Goal: Information Seeking & Learning: Learn about a topic

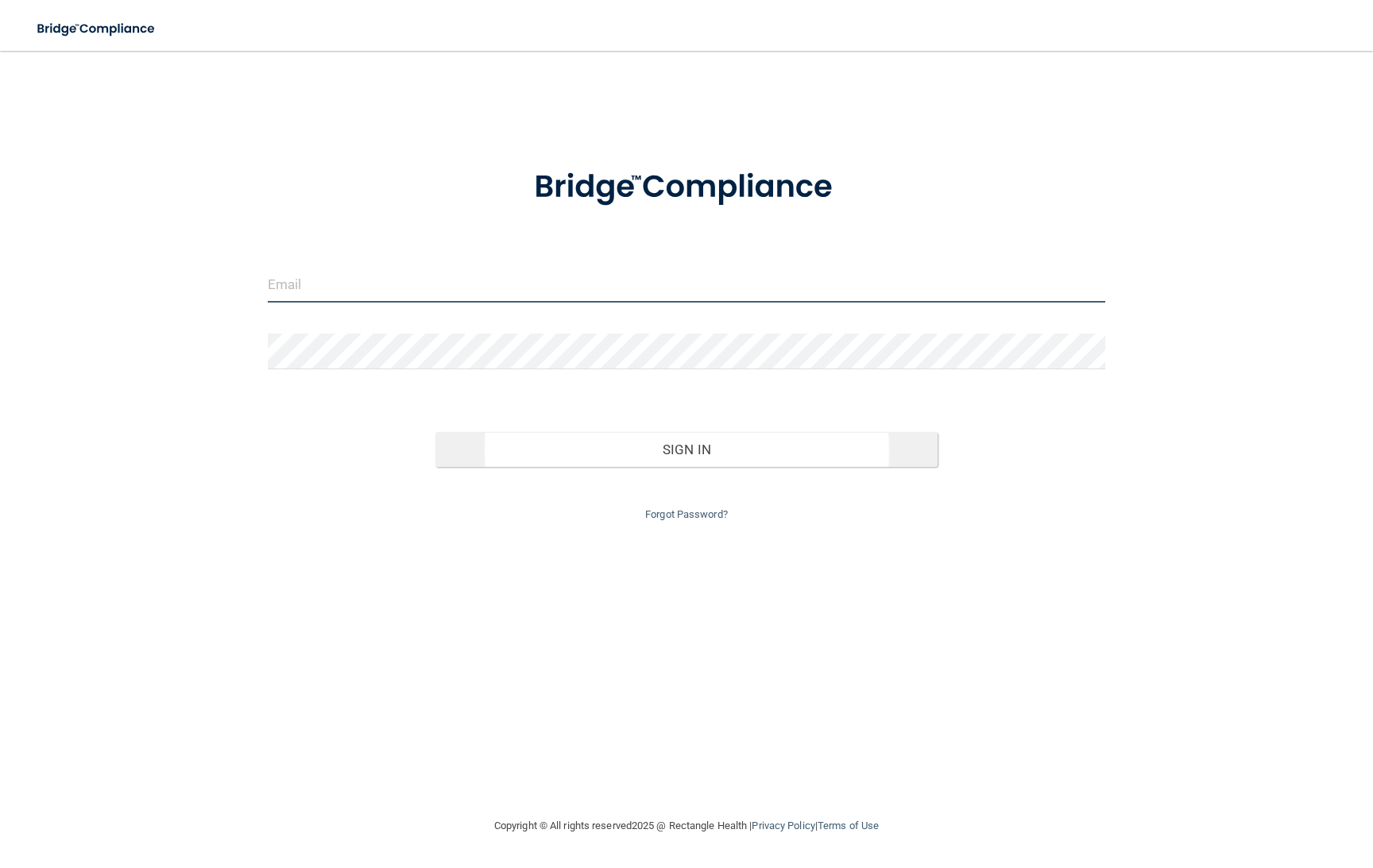
type input "[EMAIL_ADDRESS][DOMAIN_NAME]"
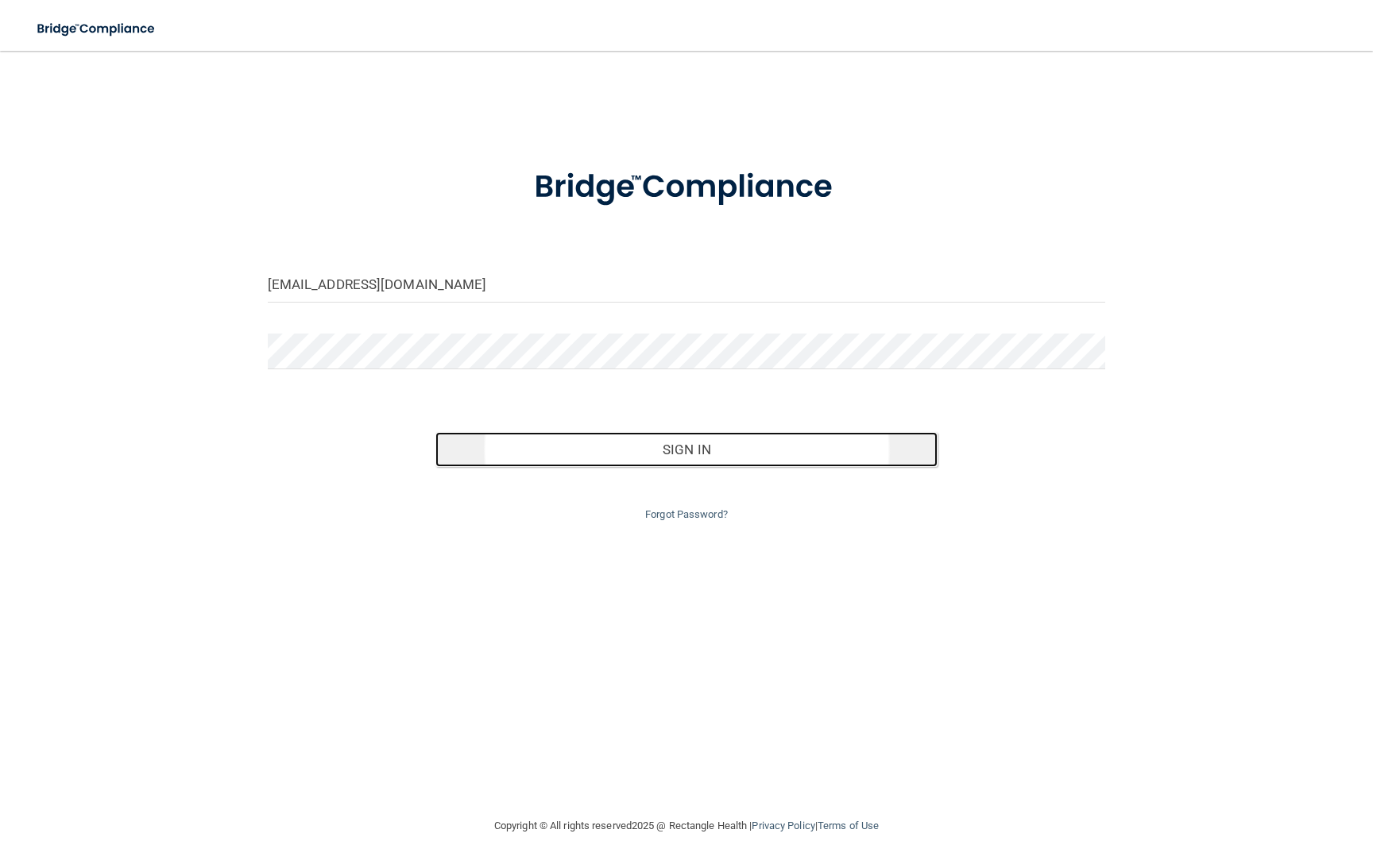
click at [677, 456] on button "Sign In" at bounding box center [686, 449] width 503 height 35
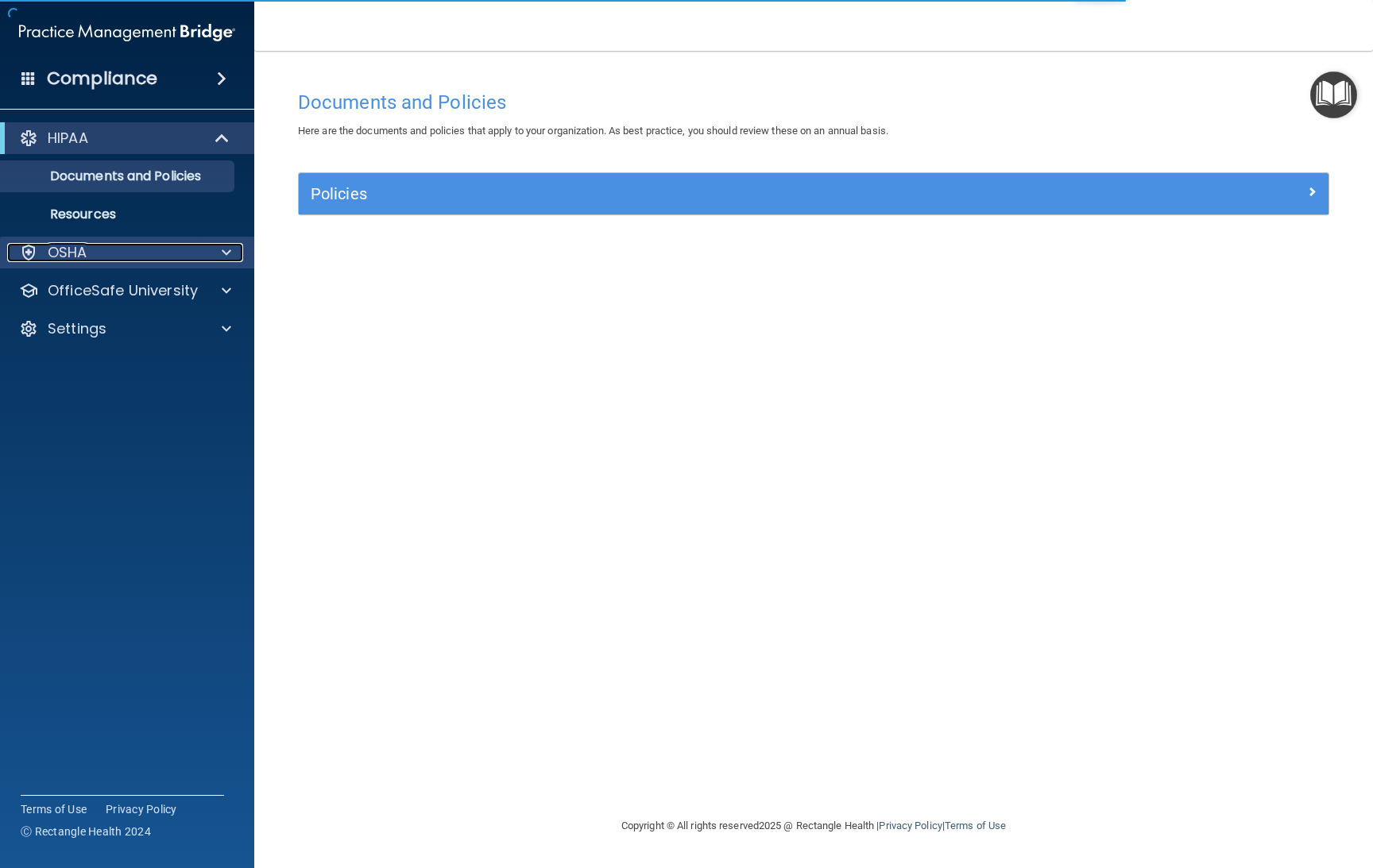
click at [112, 251] on div "OSHA" at bounding box center [106, 253] width 197 height 19
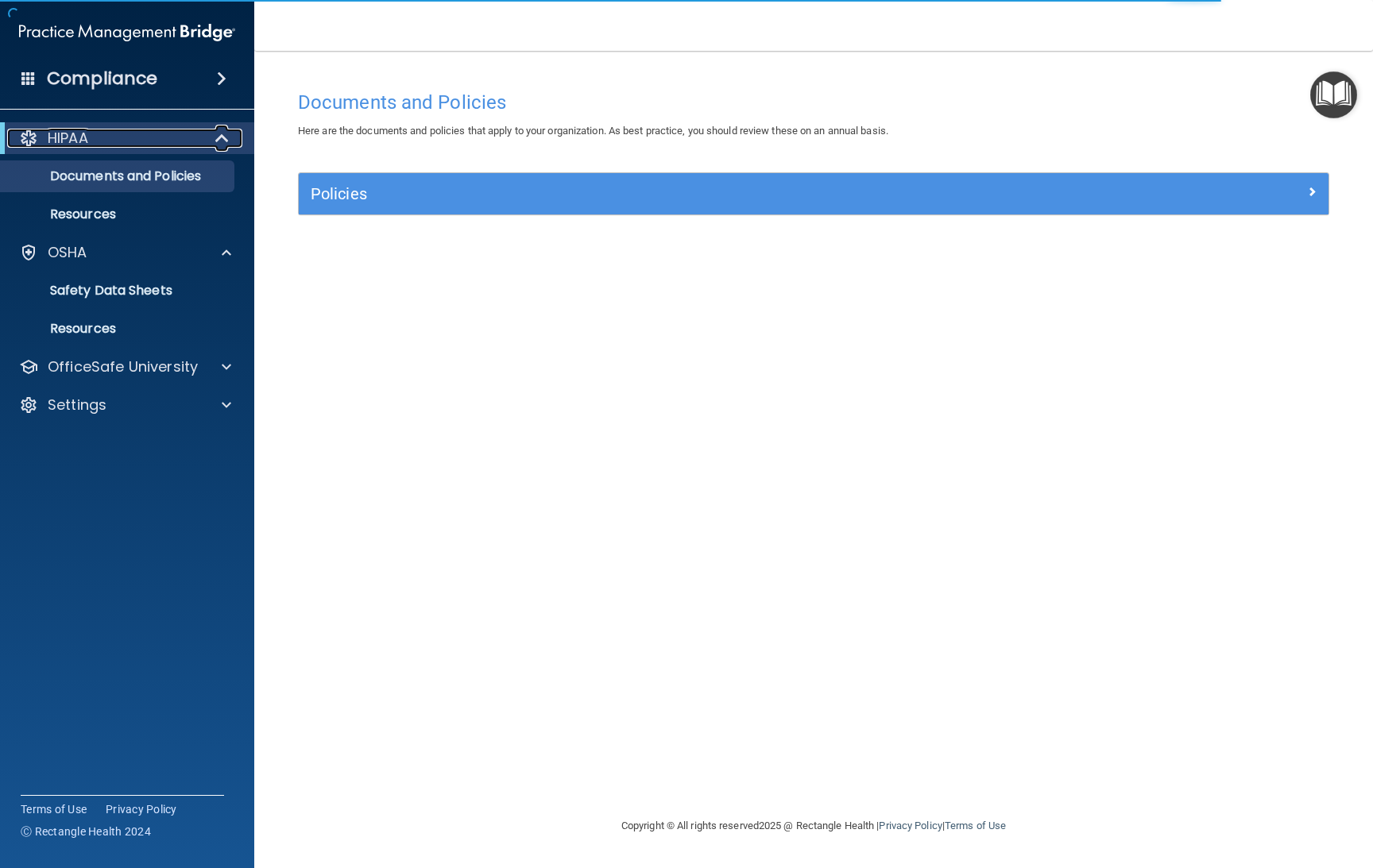
click at [112, 144] on div "HIPAA" at bounding box center [105, 138] width 196 height 19
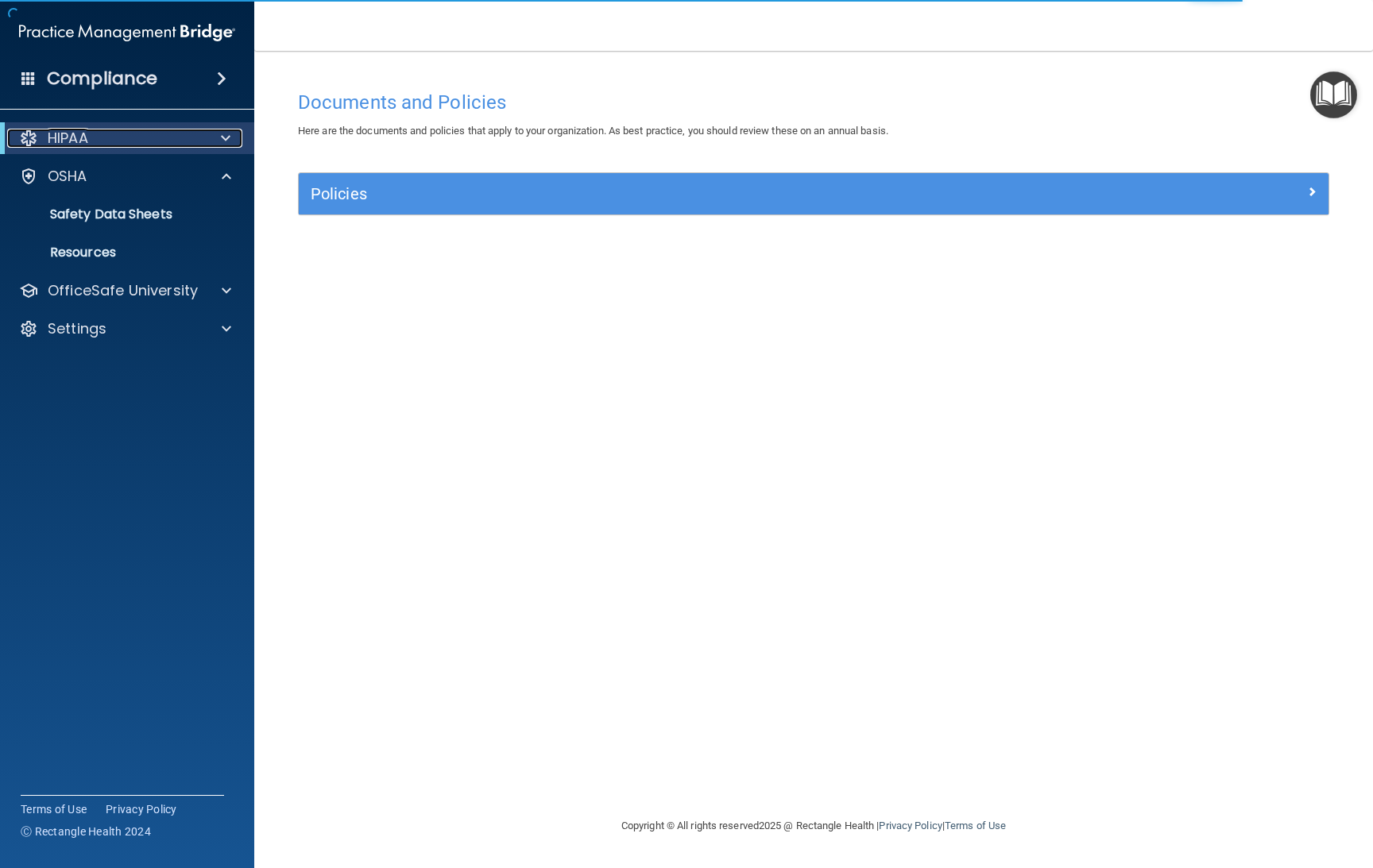
click at [84, 141] on p "HIPAA" at bounding box center [68, 138] width 40 height 19
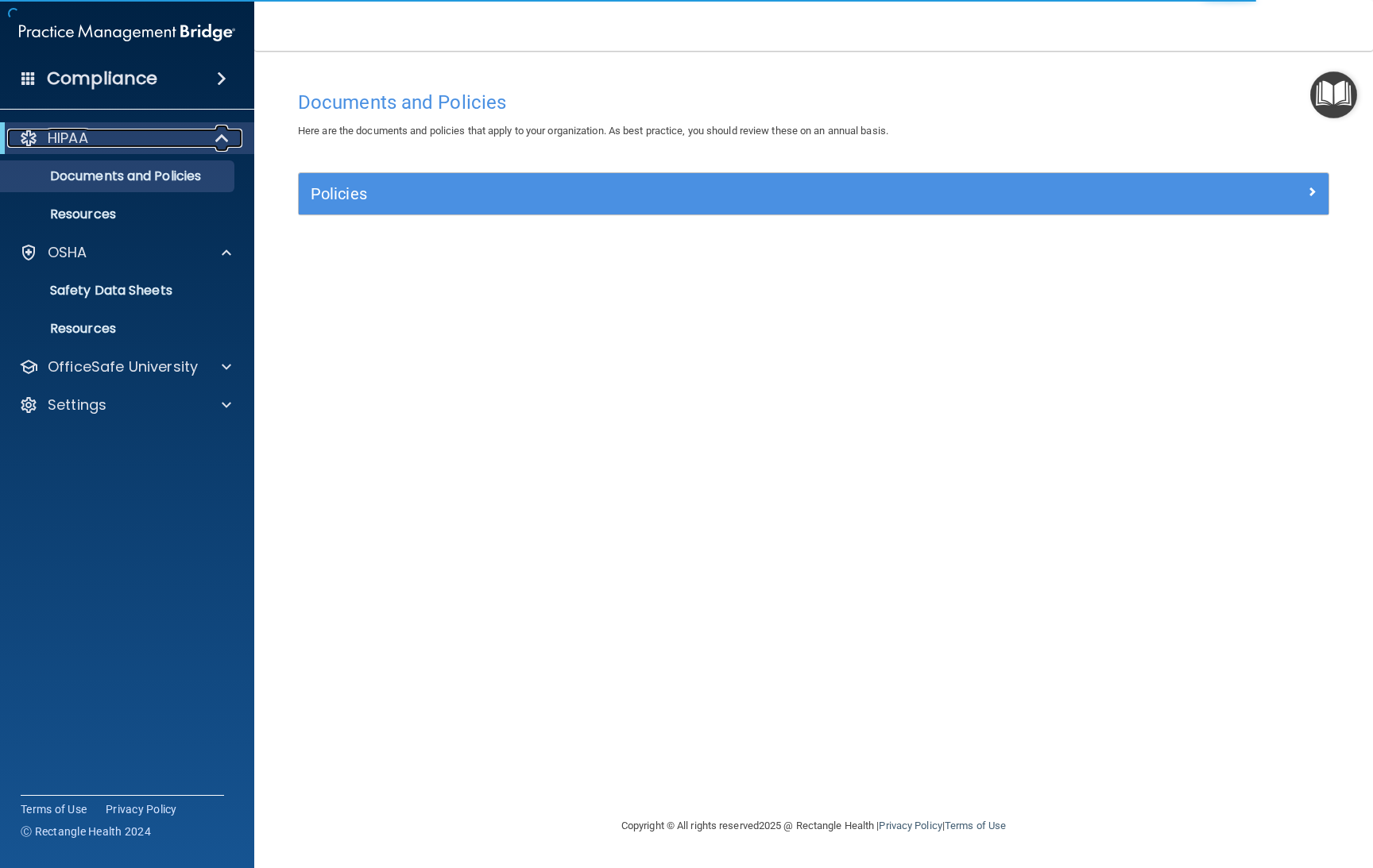
click at [50, 133] on p "HIPAA" at bounding box center [68, 138] width 40 height 19
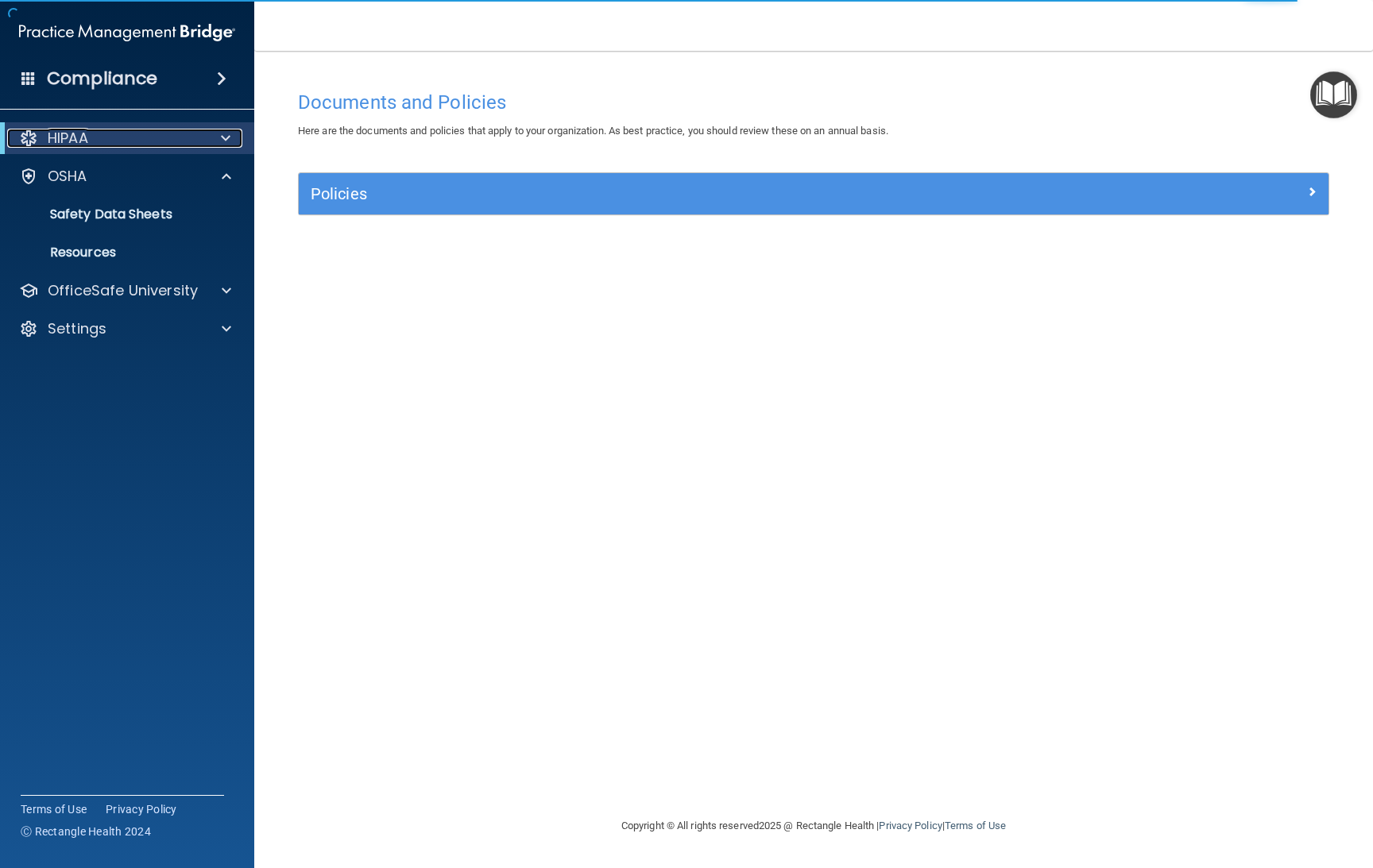
click at [50, 133] on p "HIPAA" at bounding box center [68, 138] width 40 height 19
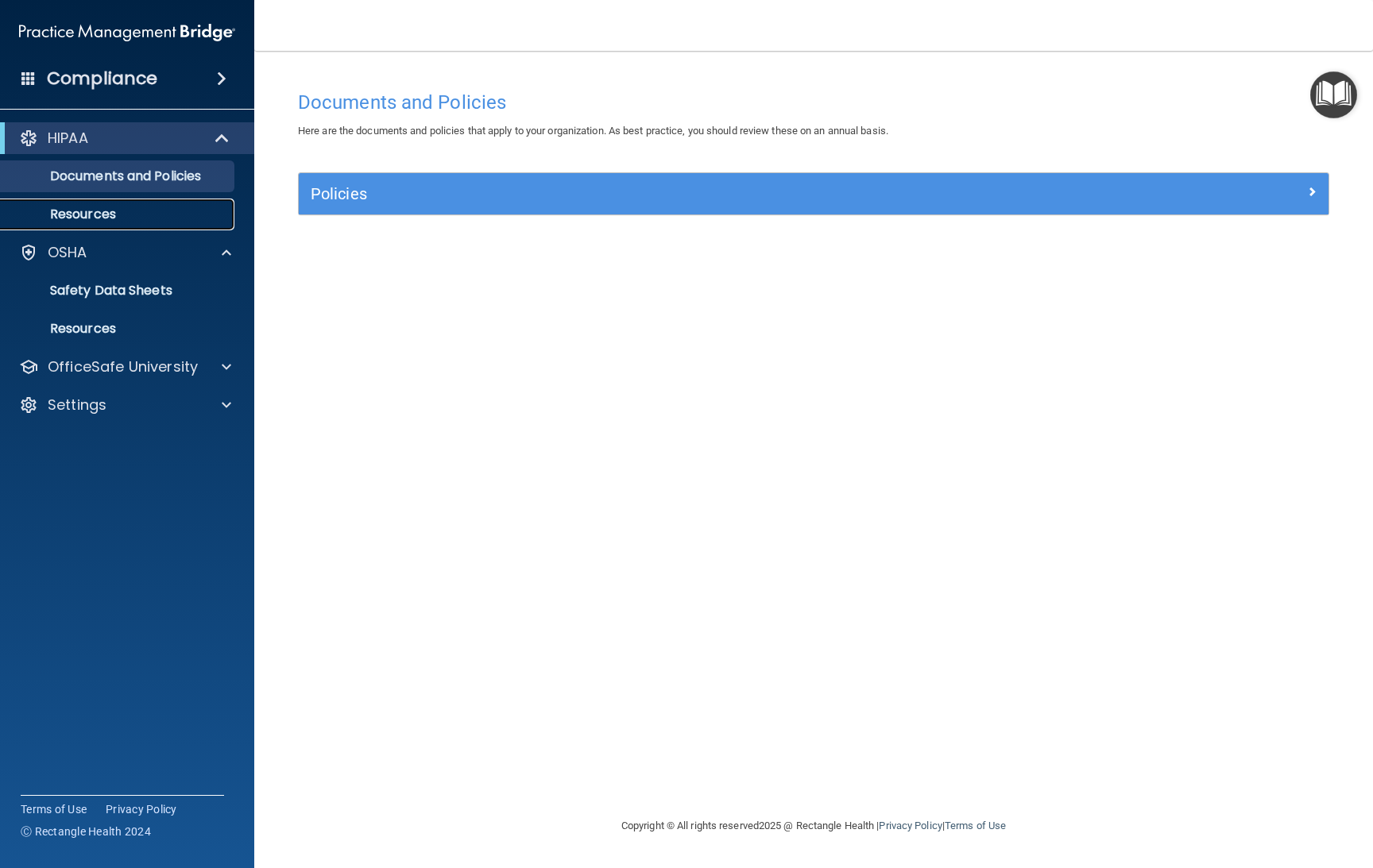
click at [65, 217] on p "Resources" at bounding box center [119, 214] width 217 height 16
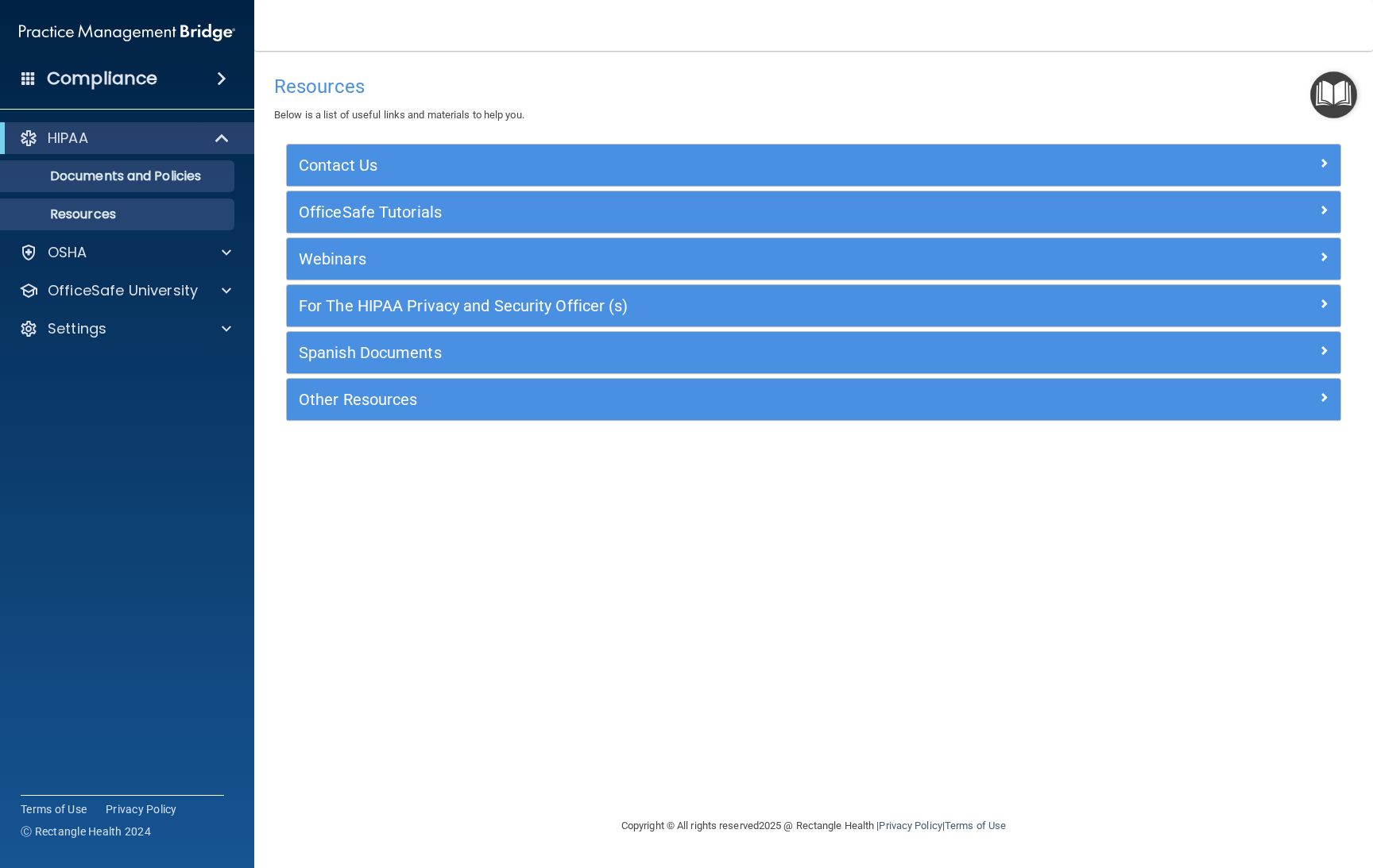
drag, startPoint x: 31, startPoint y: 158, endPoint x: 36, endPoint y: 176, distance: 18.7
click at [31, 160] on ul "Documents and Policies Report an Incident Business Associates Emergency Plannin…" at bounding box center [128, 192] width 288 height 76
click at [36, 176] on p "Documents and Policies" at bounding box center [119, 176] width 217 height 16
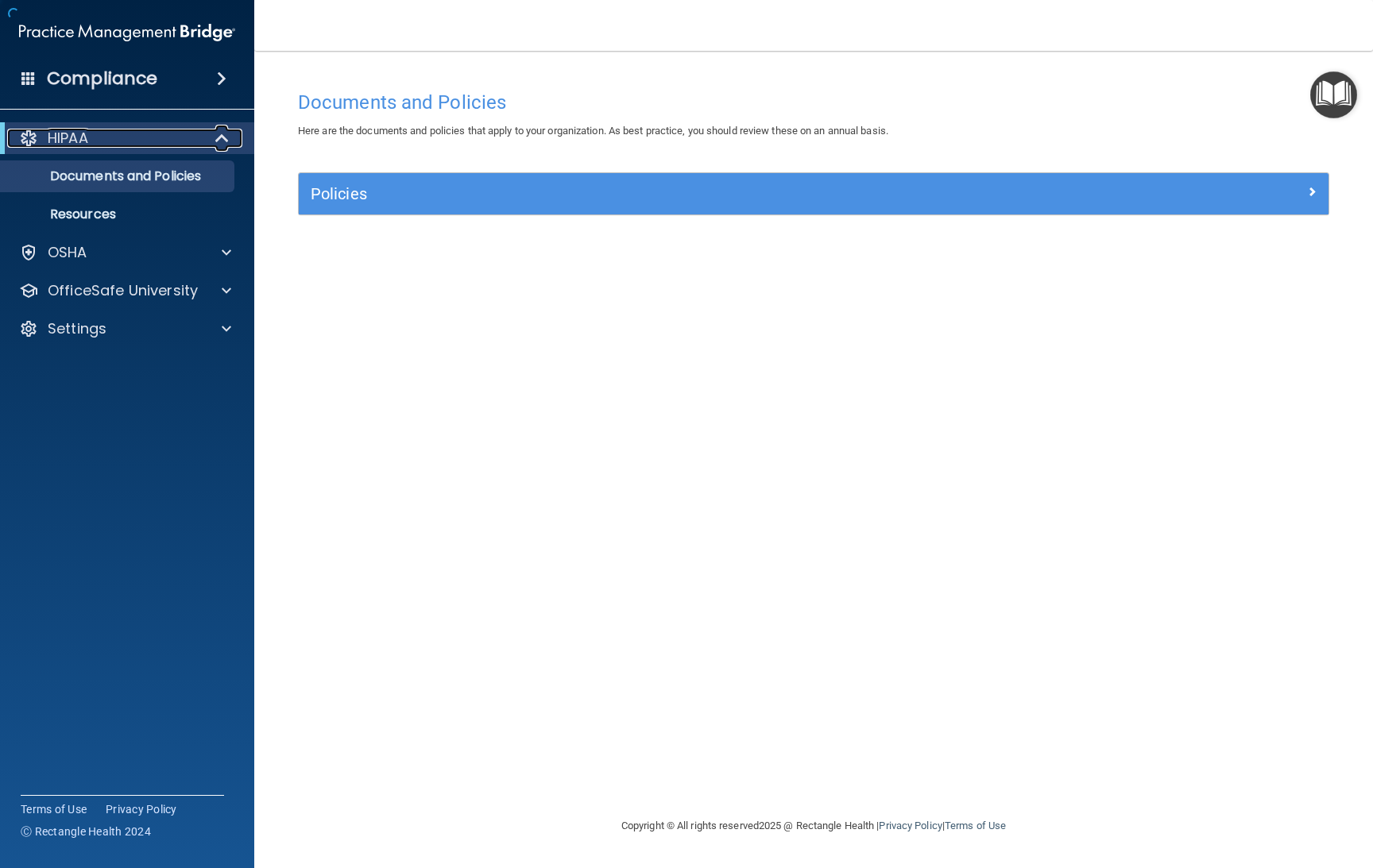
click at [94, 139] on div "HIPAA" at bounding box center [105, 138] width 196 height 19
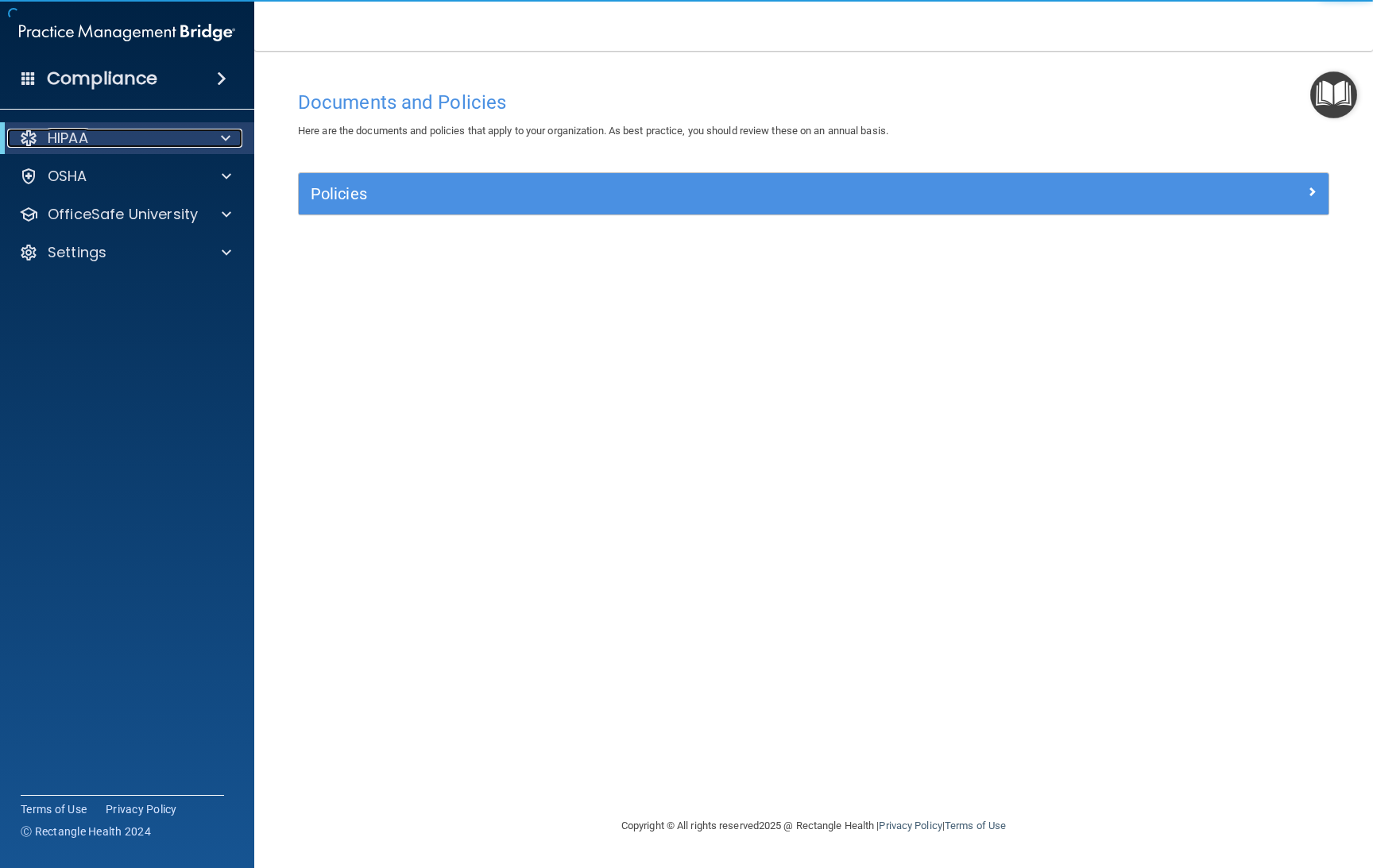
click at [94, 139] on div "HIPAA" at bounding box center [105, 138] width 196 height 19
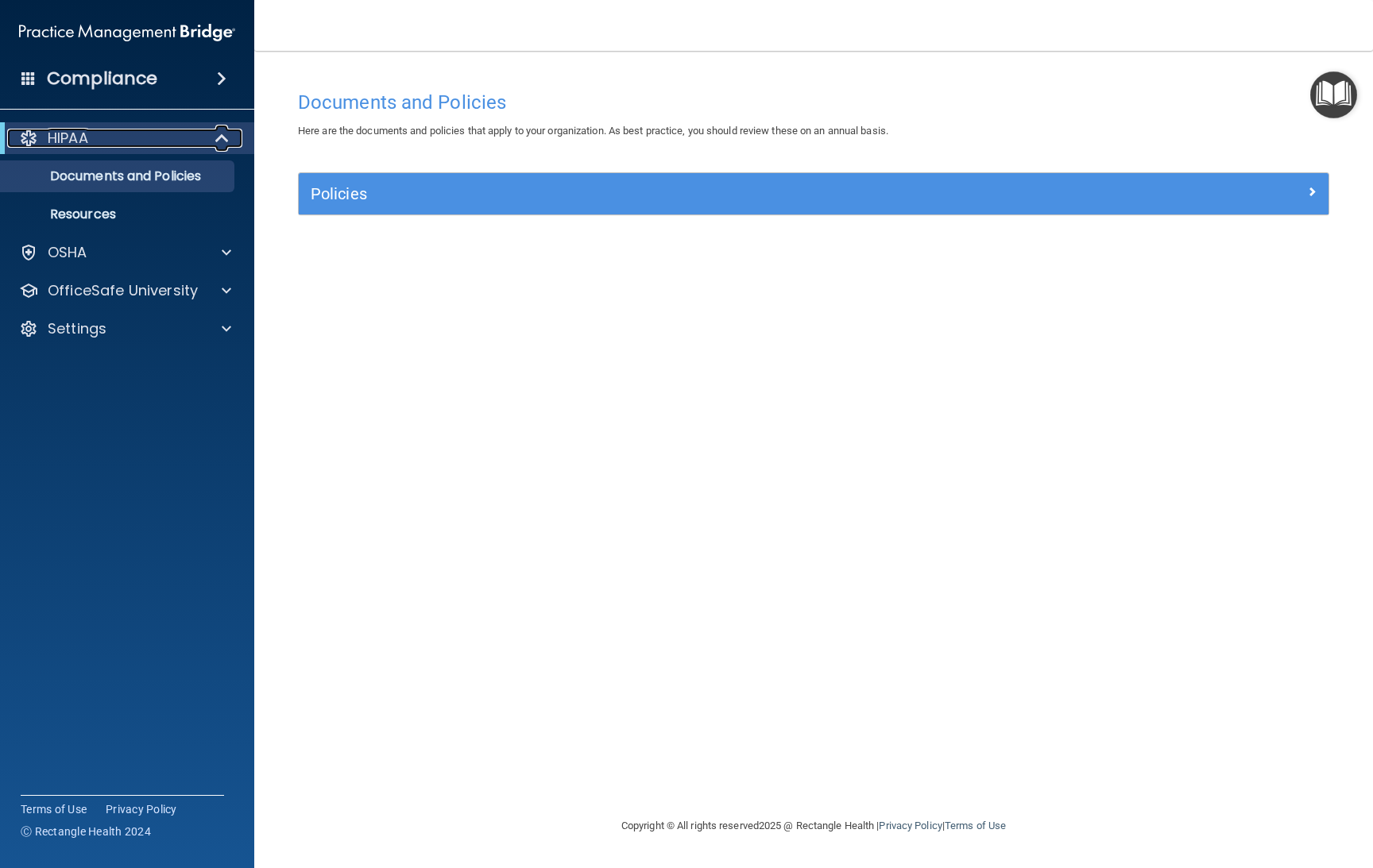
click at [94, 139] on div "HIPAA" at bounding box center [105, 138] width 196 height 19
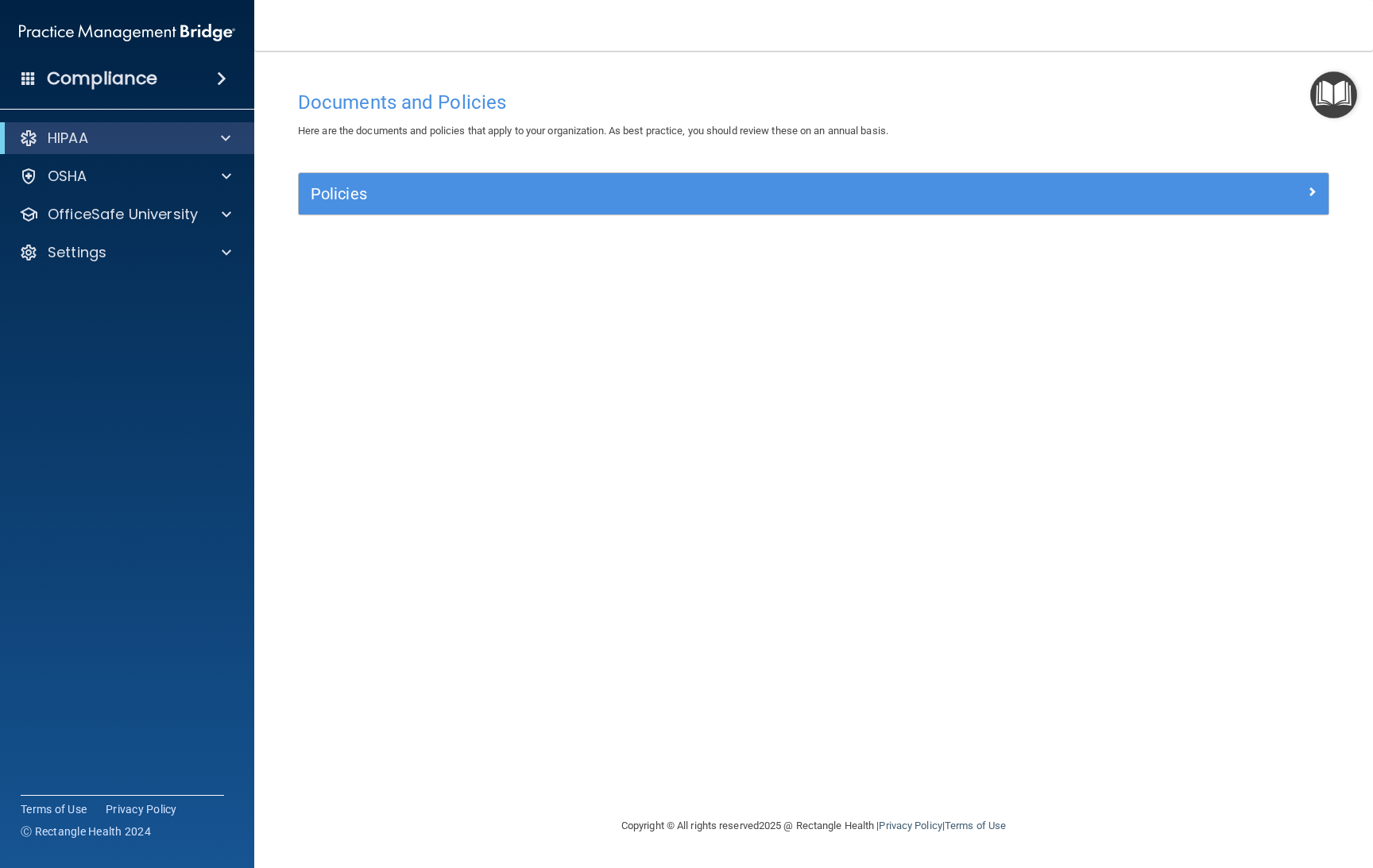
click at [1337, 95] on img "Open Resource Center" at bounding box center [1333, 95] width 47 height 47
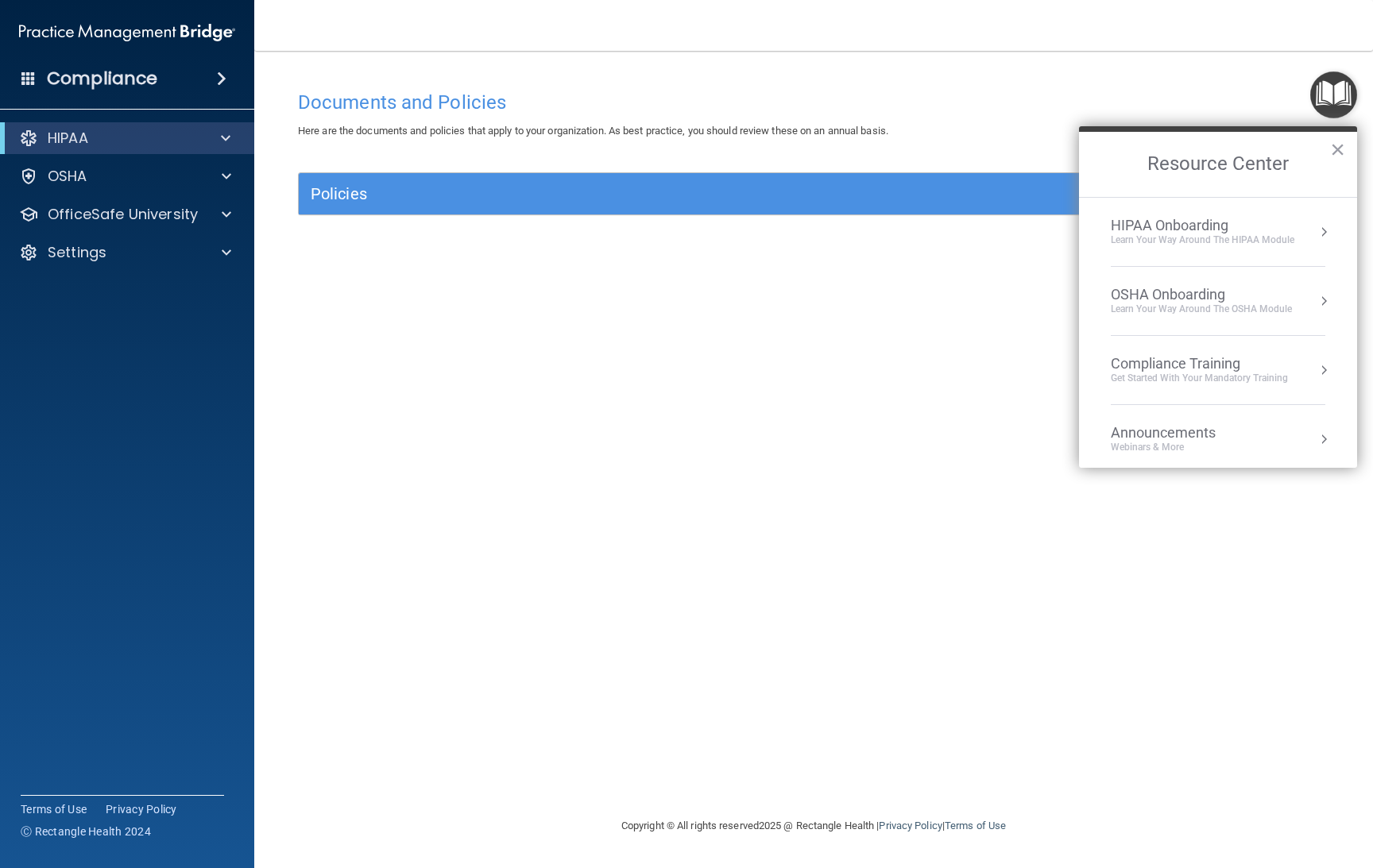
click at [1189, 234] on div "Learn Your Way around the HIPAA module" at bounding box center [1202, 240] width 184 height 14
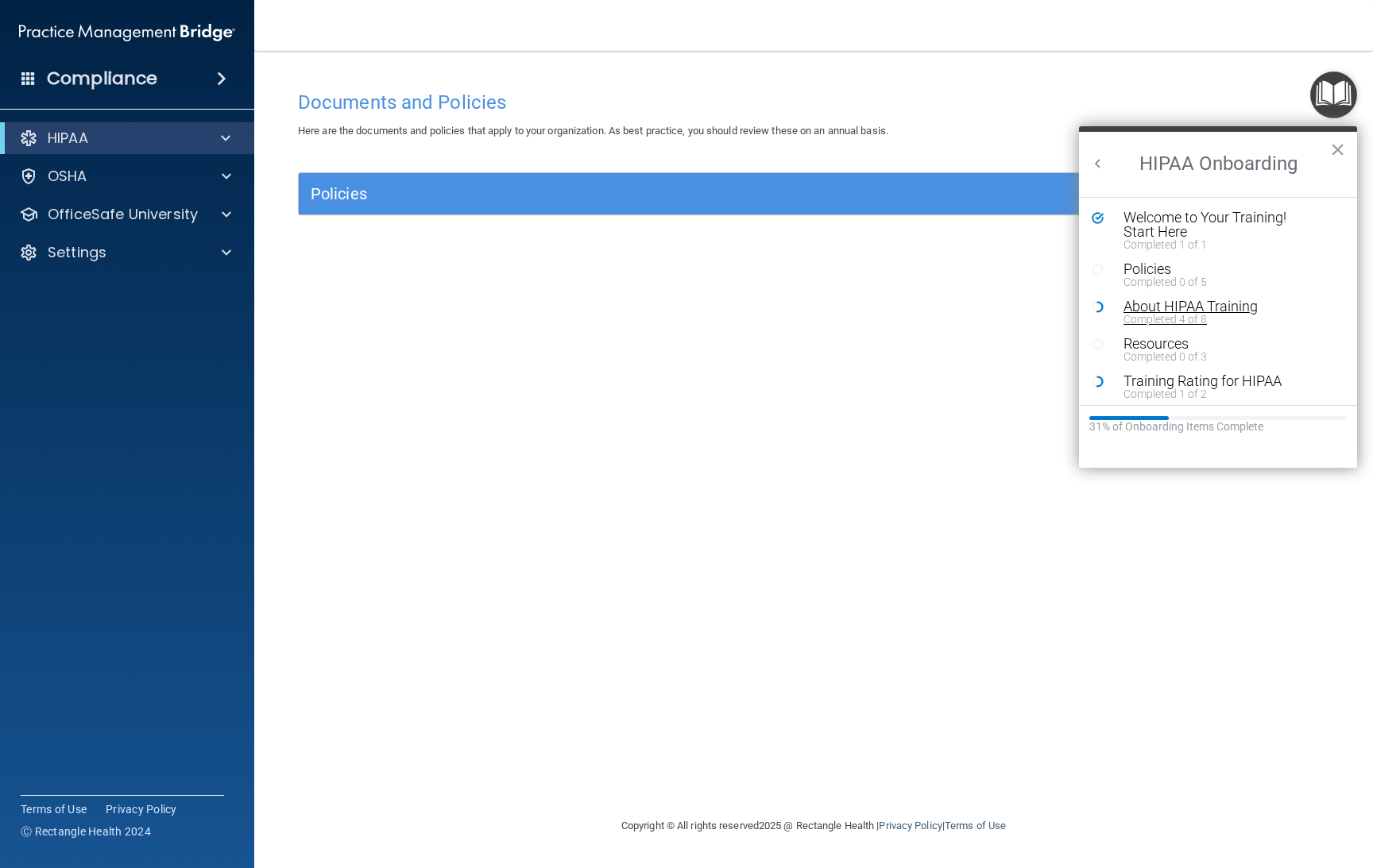
click at [1185, 305] on div "About HIPAA Training" at bounding box center [1220, 306] width 195 height 15
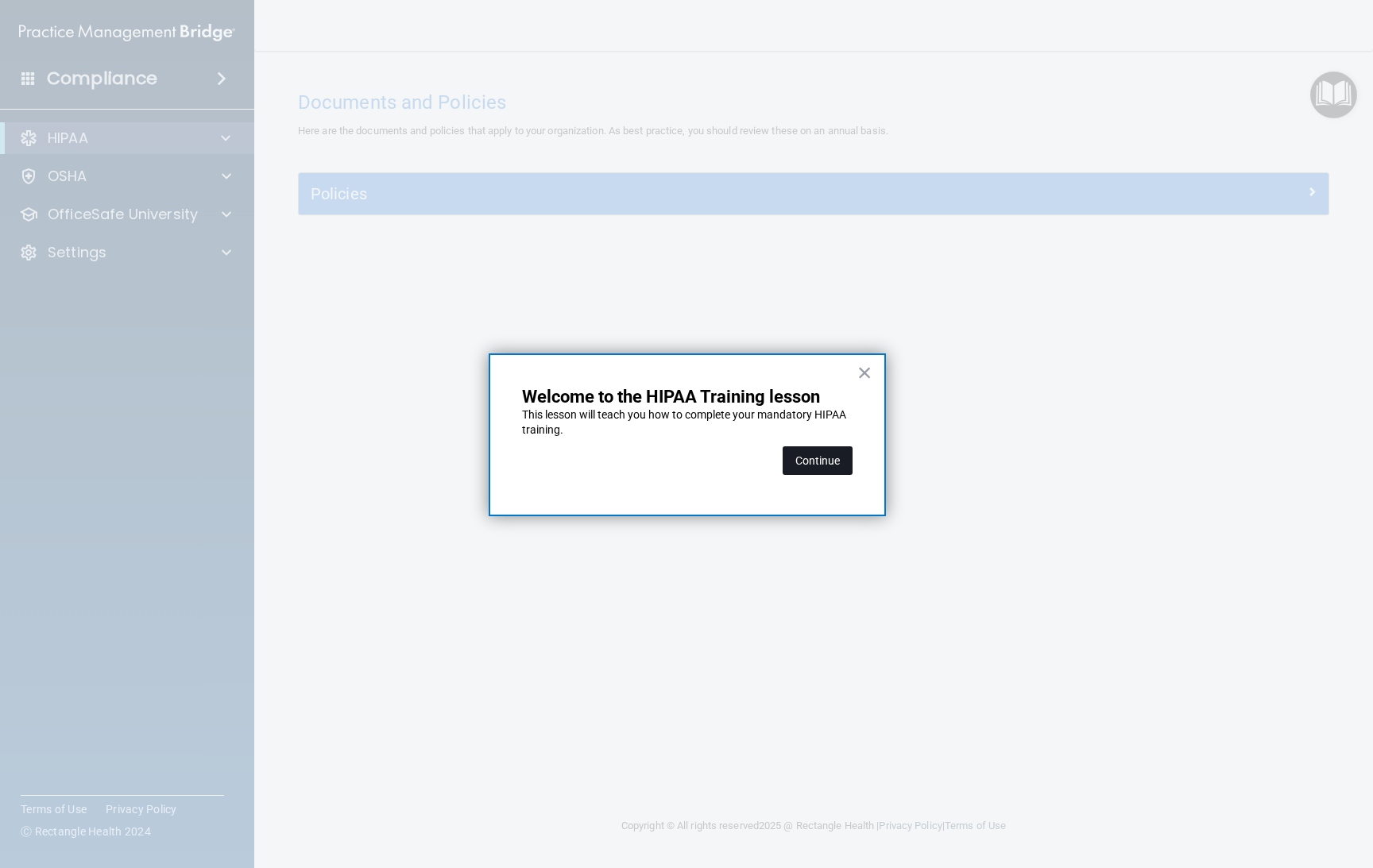
click at [816, 456] on button "Continue" at bounding box center [817, 460] width 70 height 28
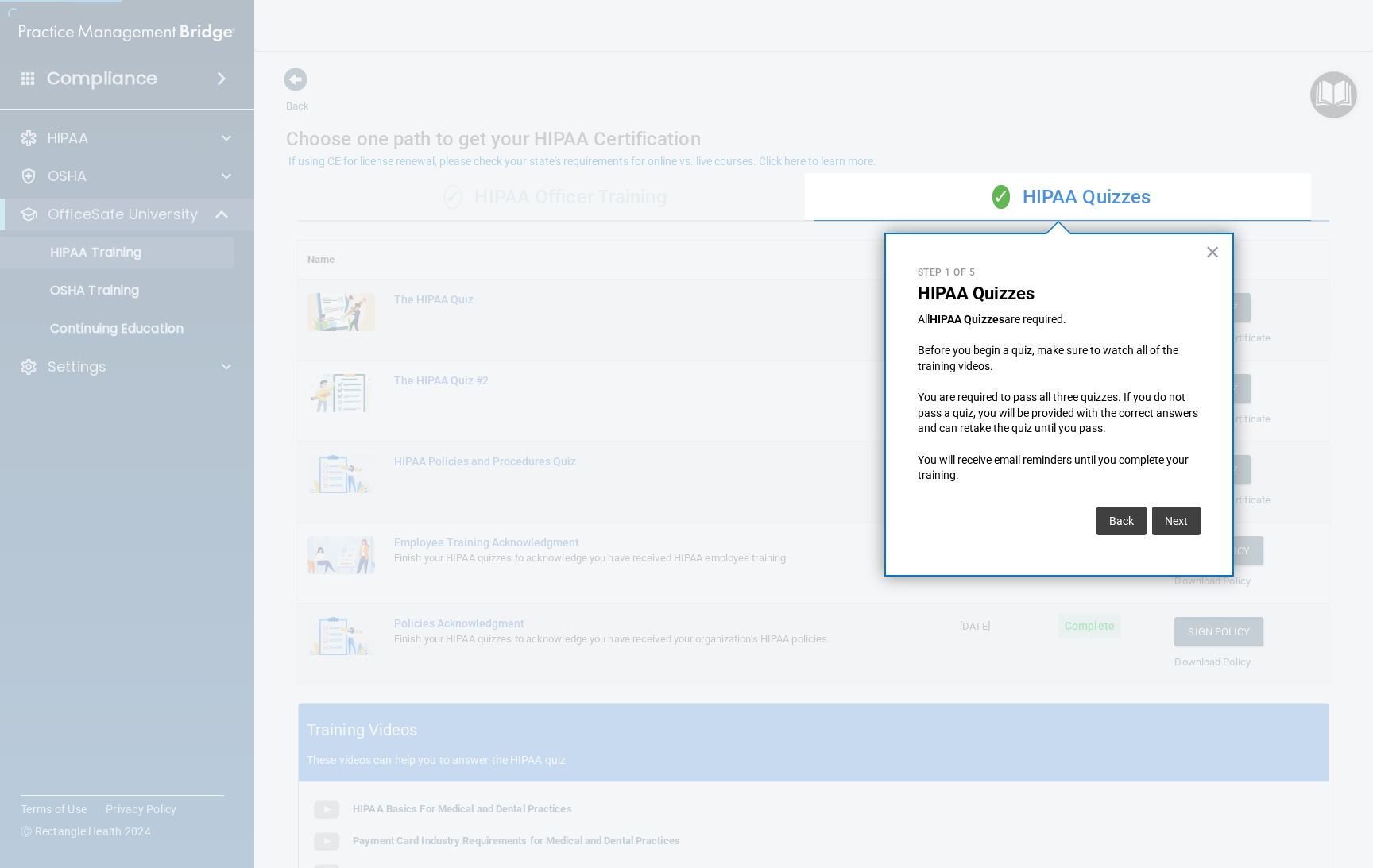
click at [132, 289] on div at bounding box center [402, 434] width 805 height 868
click at [1206, 248] on button "×" at bounding box center [1212, 251] width 15 height 25
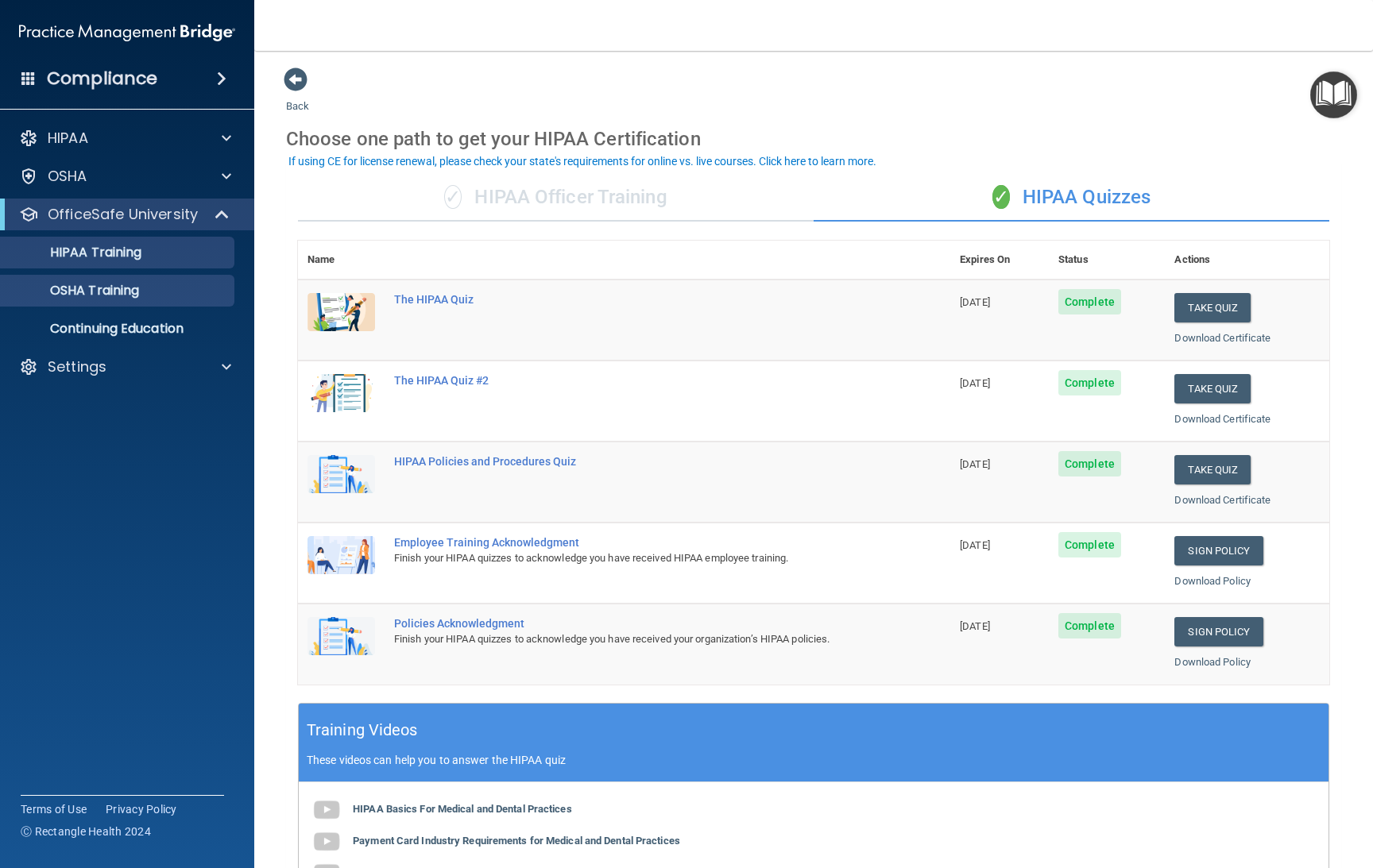
click at [60, 305] on ul "HIPAA Training OSHA Training Continuing Education" at bounding box center [128, 287] width 288 height 114
click at [67, 301] on link "OSHA Training" at bounding box center [108, 290] width 250 height 32
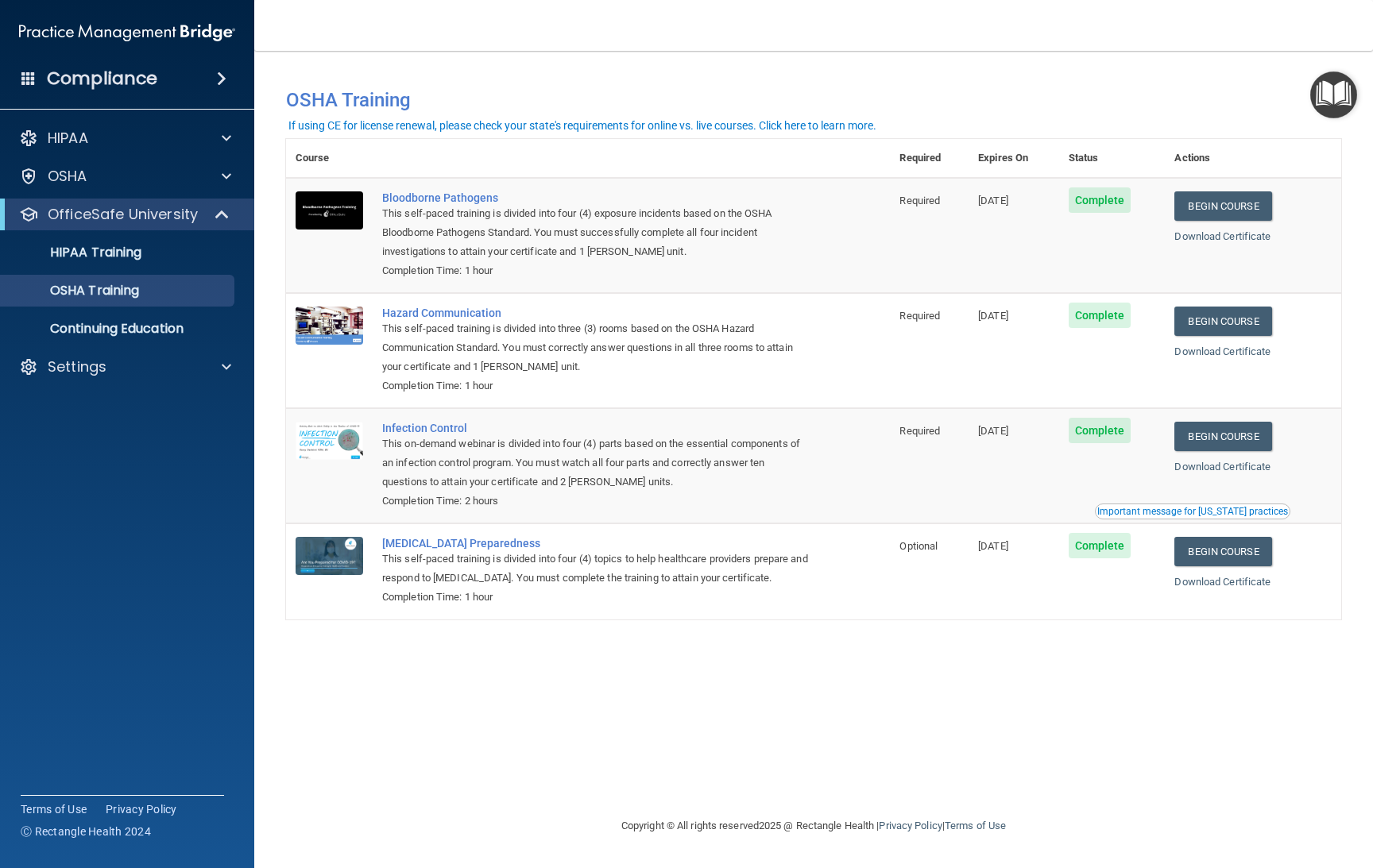
drag, startPoint x: 1044, startPoint y: 196, endPoint x: 963, endPoint y: 207, distance: 81.7
click at [963, 205] on tr "Bloodborne Pathogens This self-paced training is divided into four (4) exposure…" at bounding box center [813, 235] width 1055 height 115
drag, startPoint x: 1044, startPoint y: 310, endPoint x: 311, endPoint y: 219, distance: 738.6
click at [944, 319] on tr "Hazard Communication This self-paced training is divided into three (3) rooms b…" at bounding box center [813, 351] width 1055 height 115
click at [180, 258] on div "HIPAA Training" at bounding box center [119, 253] width 217 height 16
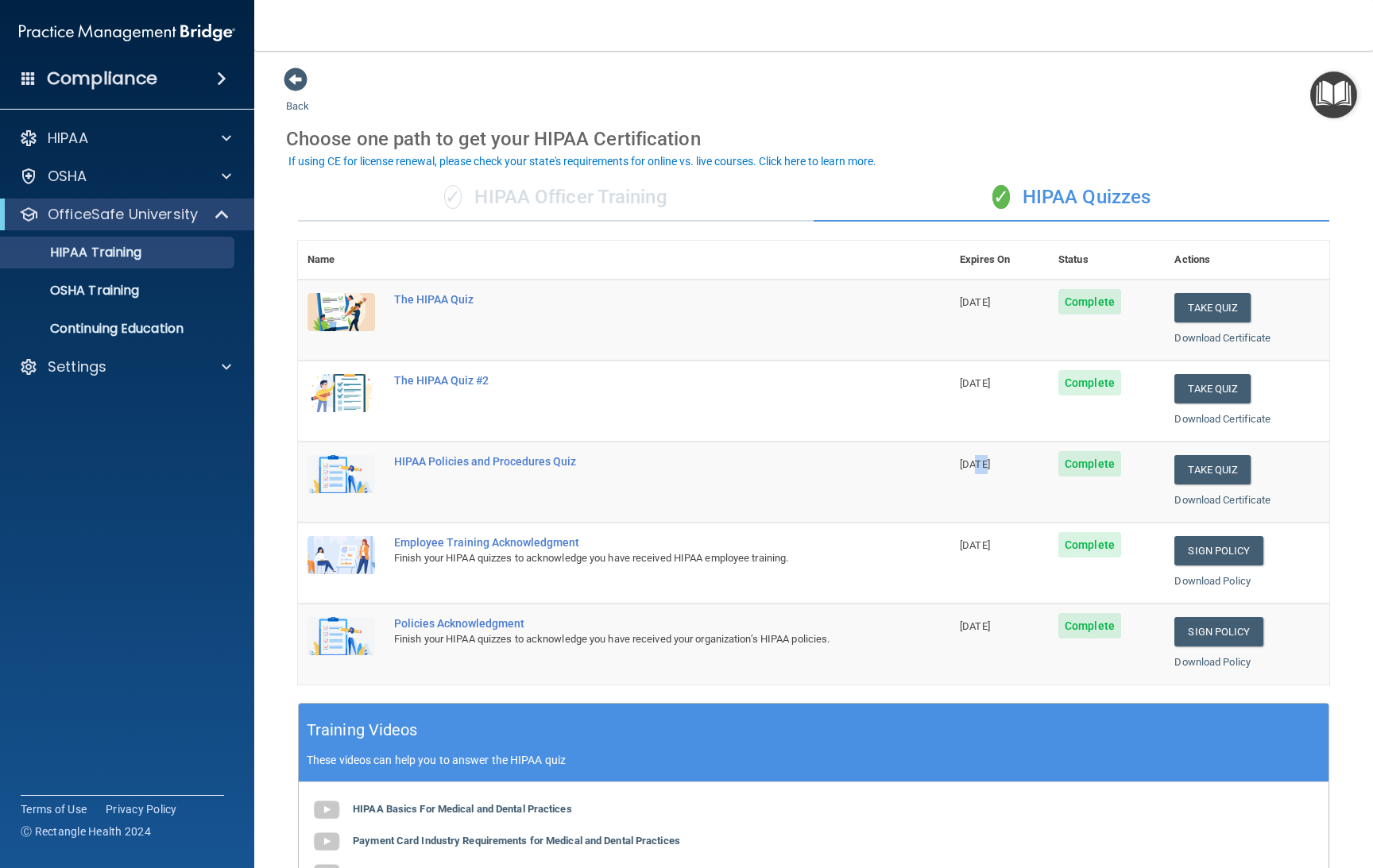
drag, startPoint x: 970, startPoint y: 463, endPoint x: 958, endPoint y: 467, distance: 12.6
click at [960, 467] on span "[DATE]" at bounding box center [974, 464] width 30 height 12
click at [971, 486] on td "[DATE]" at bounding box center [999, 482] width 99 height 81
